Goal: Task Accomplishment & Management: Use online tool/utility

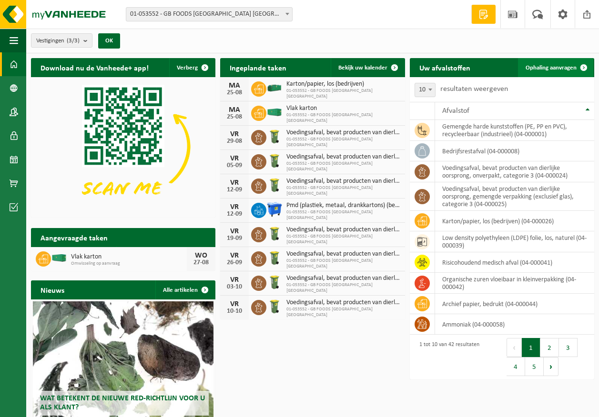
click at [559, 69] on span "Ophaling aanvragen" at bounding box center [550, 68] width 51 height 6
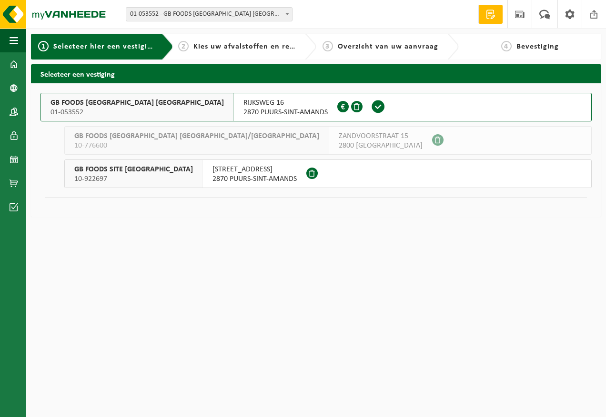
click at [84, 103] on span "GB FOODS [GEOGRAPHIC_DATA] [GEOGRAPHIC_DATA]" at bounding box center [136, 103] width 173 height 10
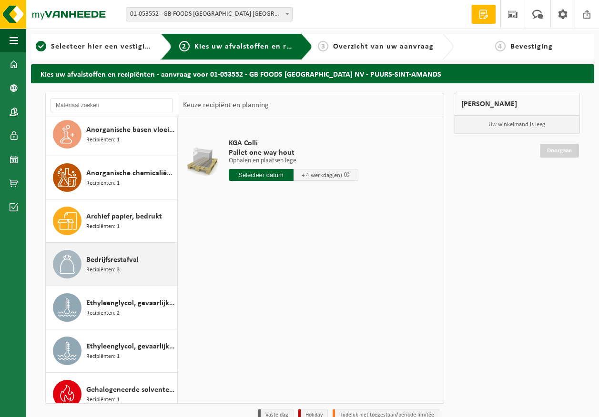
click at [154, 273] on div "Bedrijfsrestafval Recipiënten: 3" at bounding box center [130, 264] width 89 height 29
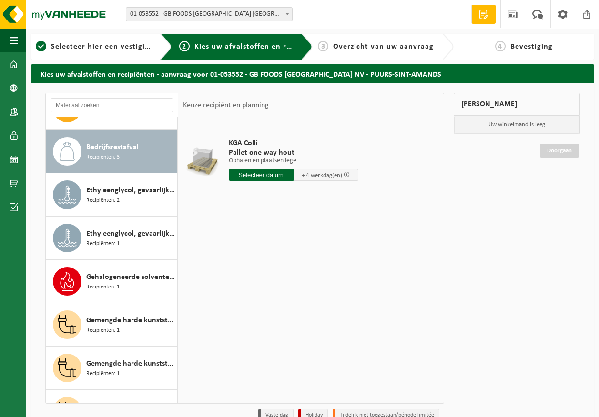
scroll to position [173, 0]
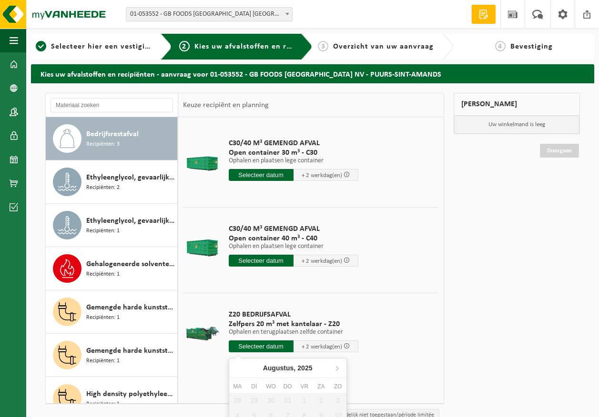
click at [263, 346] on input "text" at bounding box center [261, 347] width 65 height 12
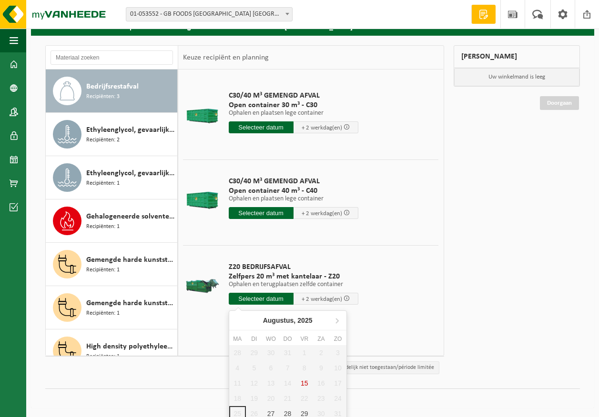
scroll to position [52, 0]
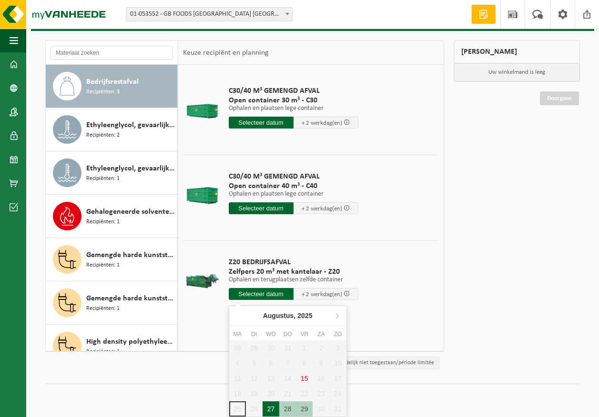
click at [275, 413] on div "27" at bounding box center [270, 408] width 17 height 15
type input "Van 2025-08-27"
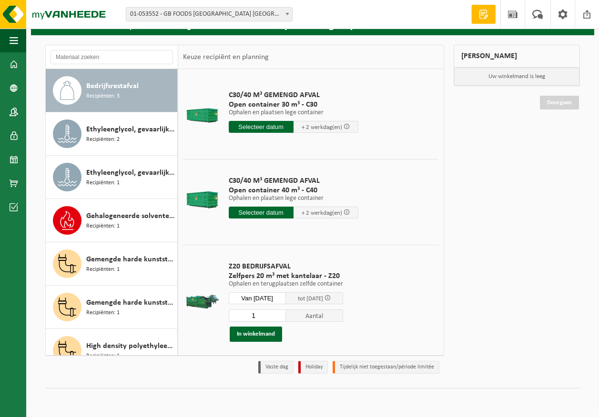
scroll to position [48, 0]
click at [271, 334] on button "In winkelmand" at bounding box center [256, 334] width 52 height 15
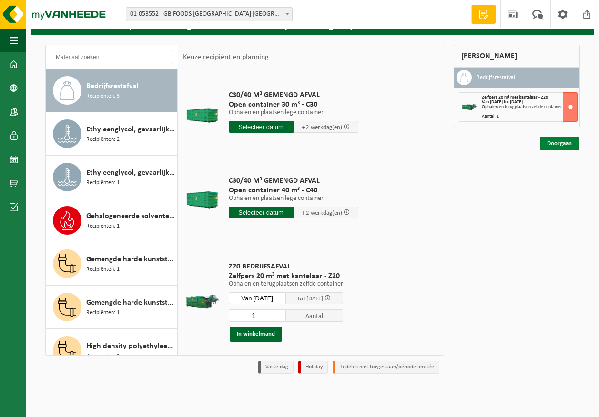
click at [562, 143] on link "Doorgaan" at bounding box center [559, 144] width 39 height 14
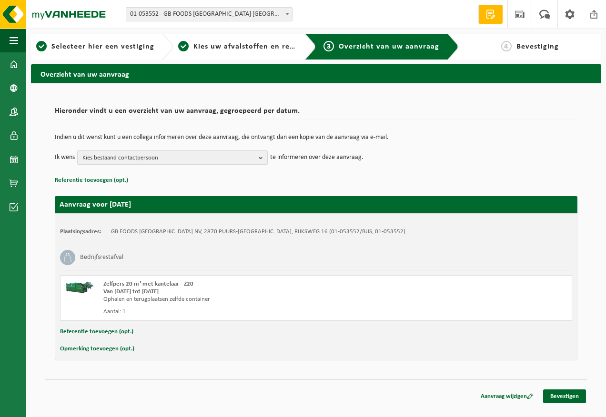
click at [164, 158] on span "Kies bestaand contactpersoon" at bounding box center [168, 158] width 172 height 14
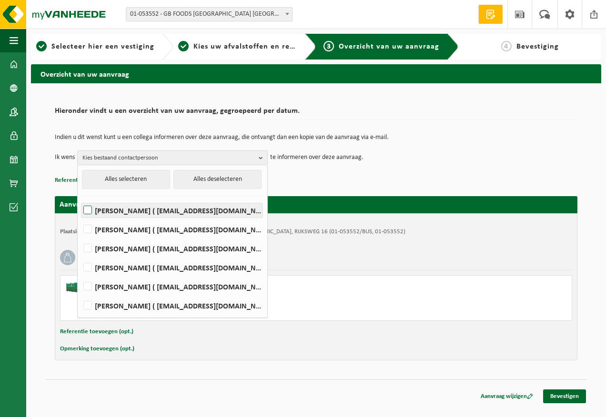
click at [145, 208] on label "Devy De Keersmaeker ( devy_dekeersmaeker@thegbfoods.com )" at bounding box center [171, 210] width 181 height 14
click at [80, 199] on input "Devy De Keersmaeker ( devy_dekeersmaeker@thegbfoods.com )" at bounding box center [80, 198] width 0 height 0
checkbox input "true"
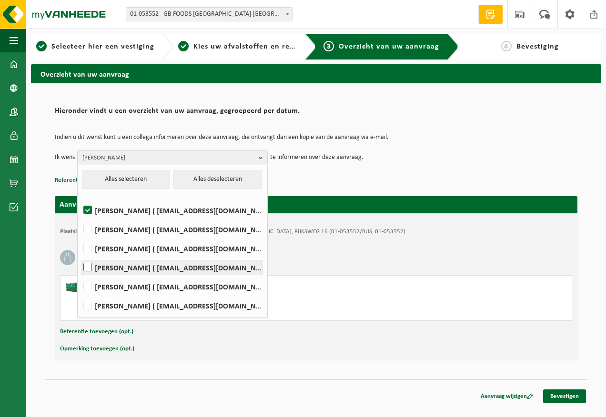
click at [135, 267] on label "Andre Reyniers ( andre_reyniers@thegbfoods.com )" at bounding box center [171, 268] width 181 height 14
click at [80, 256] on input "Andre Reyniers ( andre_reyniers@thegbfoods.com )" at bounding box center [80, 255] width 0 height 0
checkbox input "true"
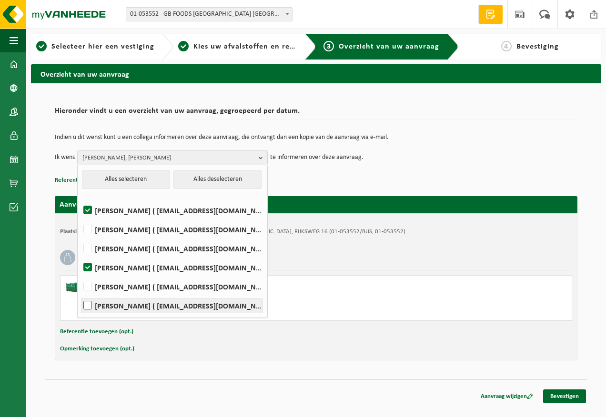
click at [138, 307] on label "Said Tizi ( said_tizi@thegbfoods.com )" at bounding box center [171, 306] width 181 height 14
click at [80, 294] on input "Said Tizi ( said_tizi@thegbfoods.com )" at bounding box center [80, 293] width 0 height 0
checkbox input "true"
click at [566, 393] on link "Bevestigen" at bounding box center [564, 397] width 43 height 14
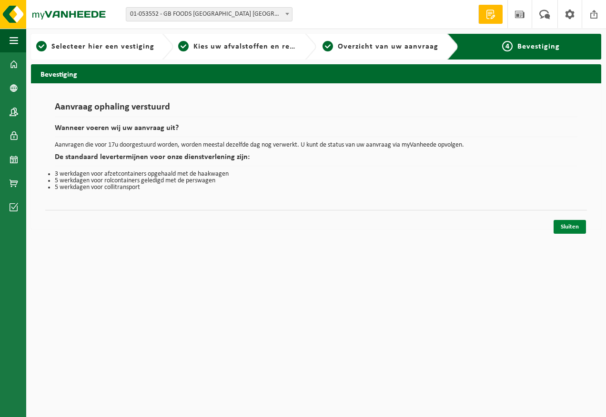
click at [569, 220] on link "Sluiten" at bounding box center [569, 227] width 32 height 14
